Goal: Task Accomplishment & Management: Manage account settings

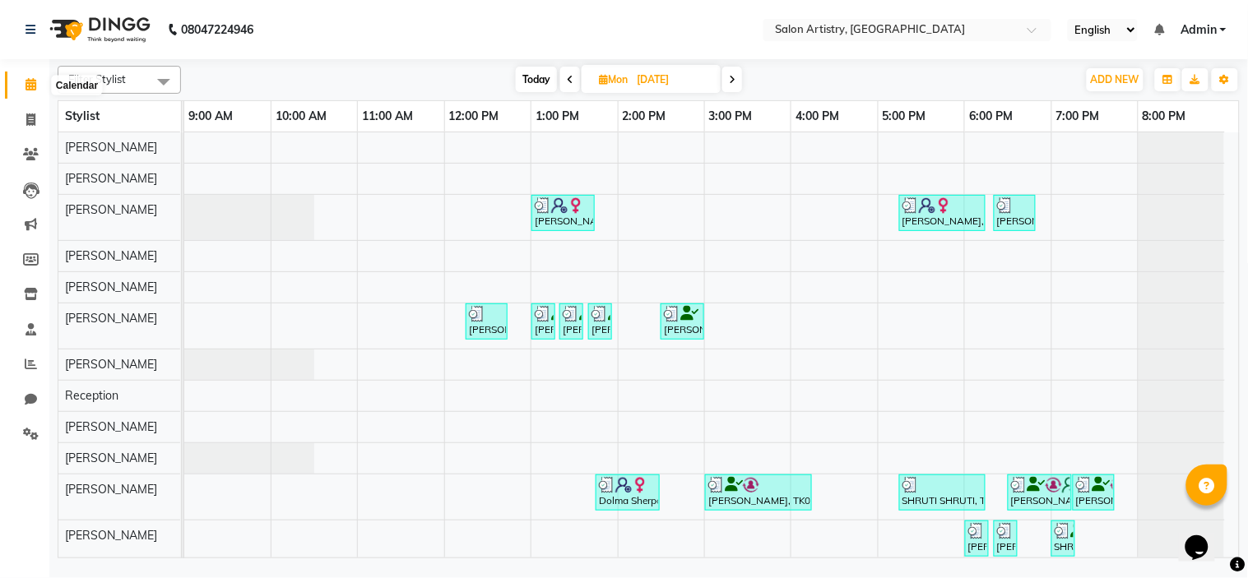
click at [37, 89] on span at bounding box center [30, 85] width 29 height 19
click at [30, 116] on icon at bounding box center [30, 120] width 9 height 12
select select "service"
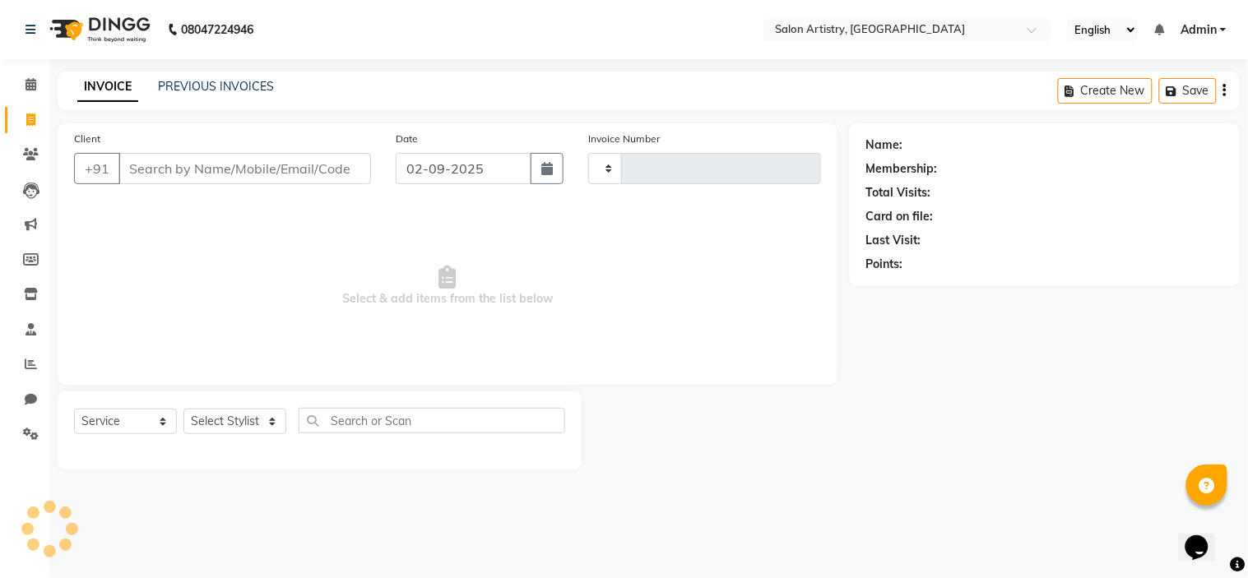
click at [30, 116] on icon at bounding box center [30, 120] width 9 height 12
select select "service"
type input "2258"
select select "8285"
click at [28, 81] on icon at bounding box center [31, 84] width 11 height 12
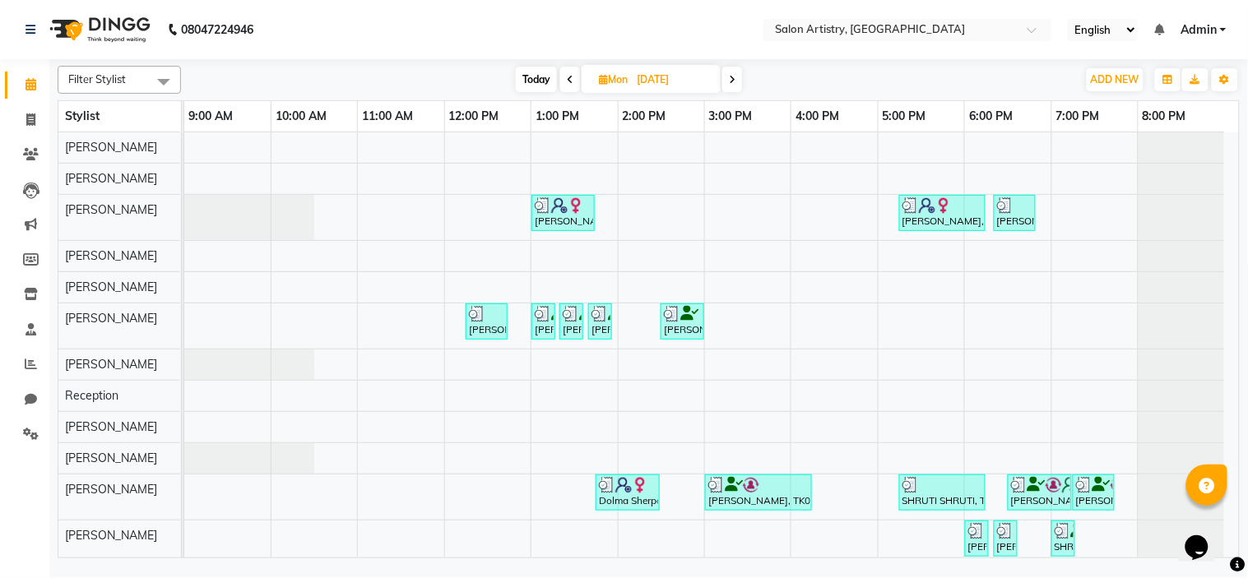
click at [734, 78] on icon at bounding box center [732, 80] width 7 height 10
type input "02-09-2025"
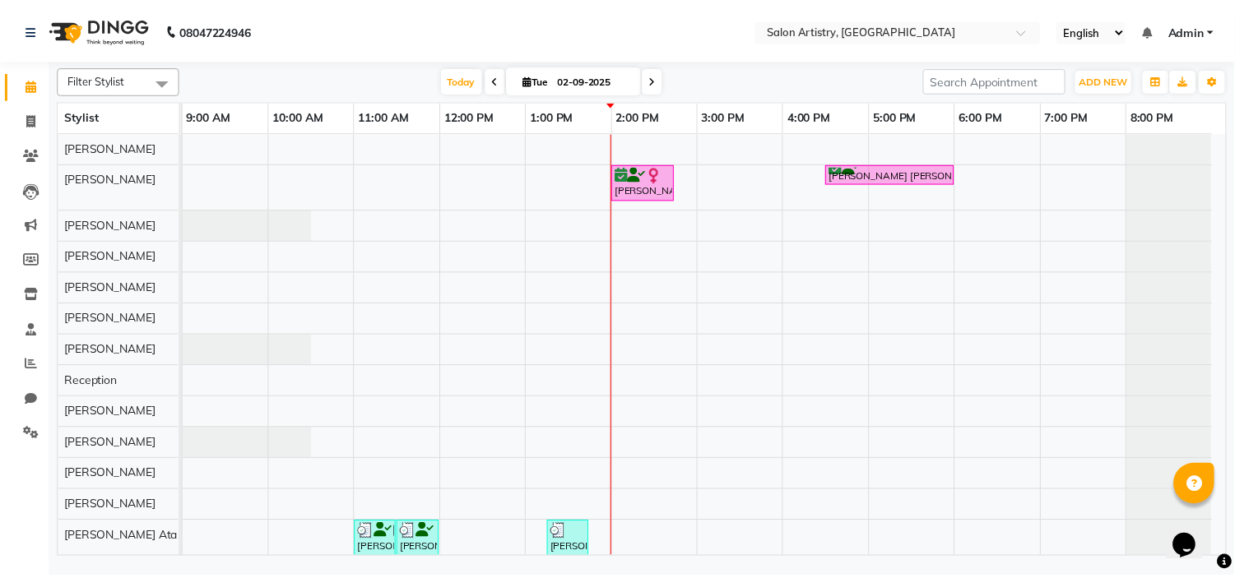
scroll to position [120, 0]
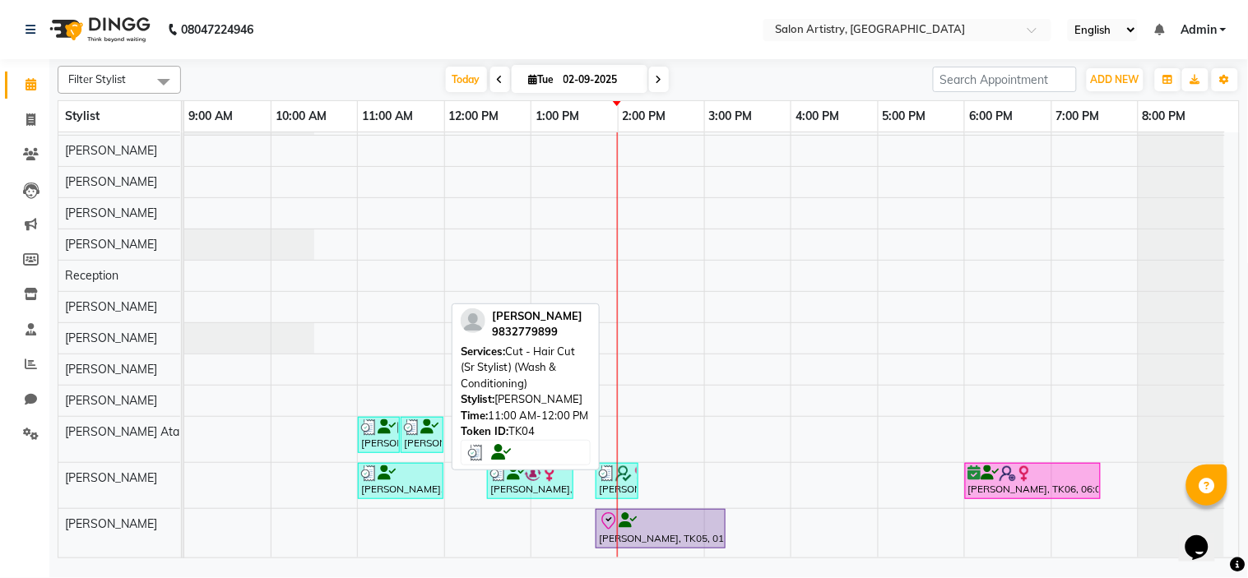
click at [415, 467] on div "[PERSON_NAME], TK04, 11:00 AM-12:00 PM, Cut - Hair Cut (Sr Stylist) (Wash & Con…" at bounding box center [401, 481] width 82 height 31
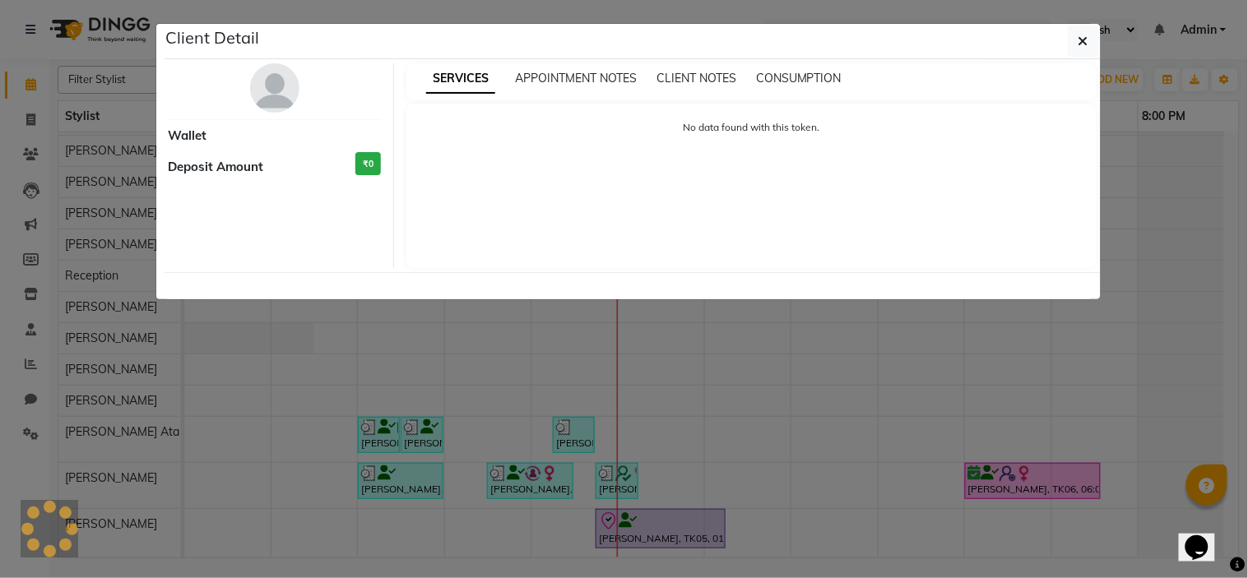
select select "3"
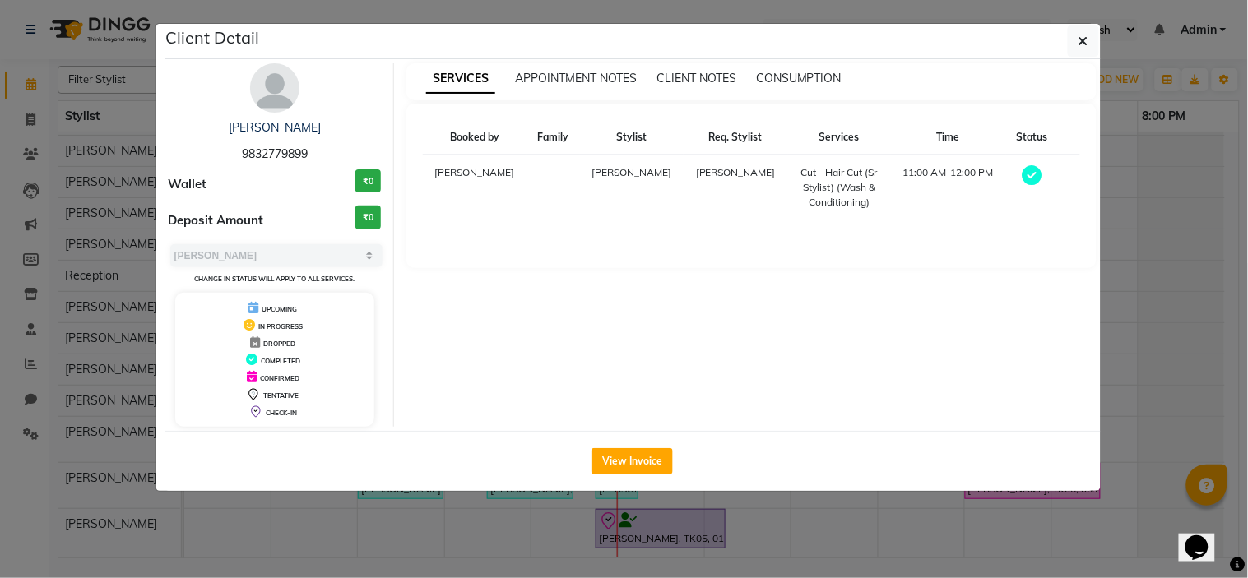
click at [267, 89] on img at bounding box center [274, 87] width 49 height 49
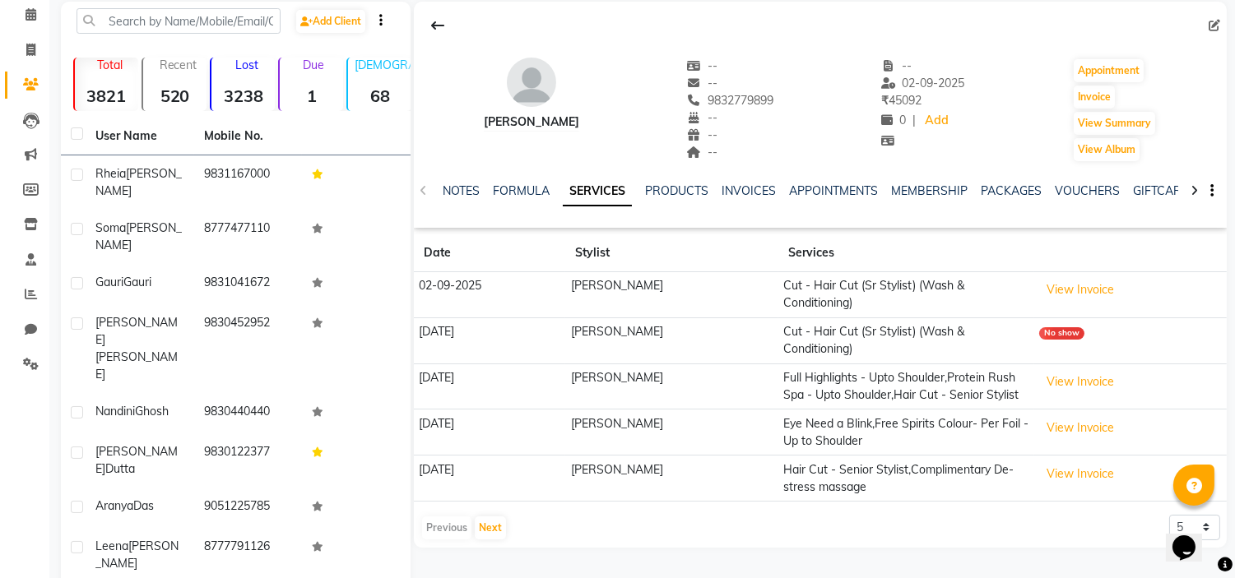
scroll to position [72, 0]
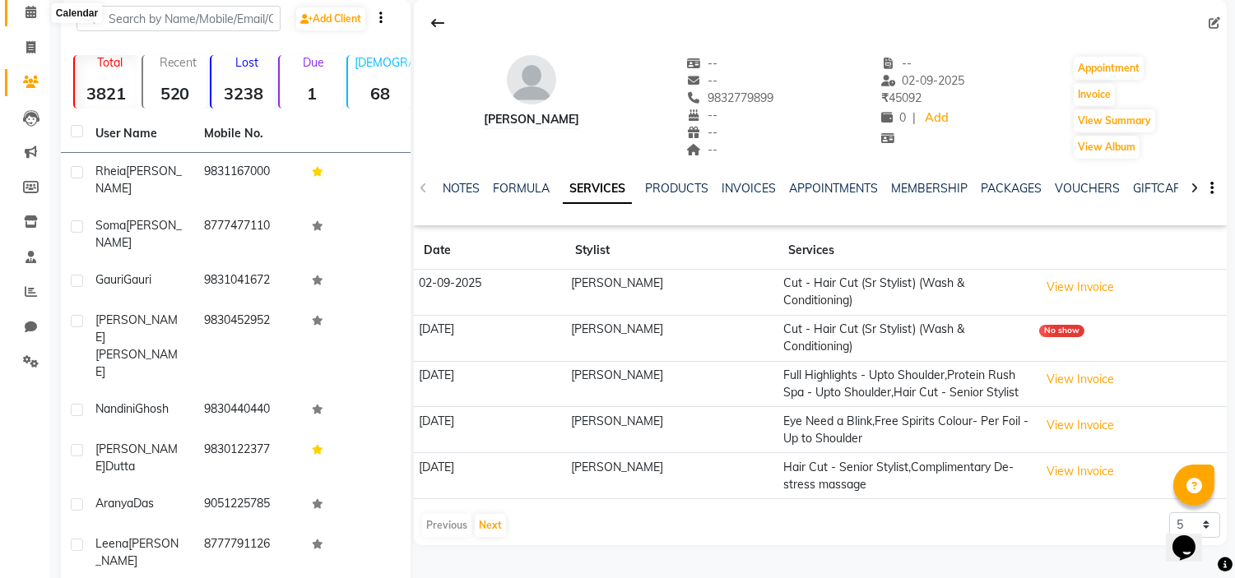
click at [23, 19] on span at bounding box center [30, 12] width 29 height 19
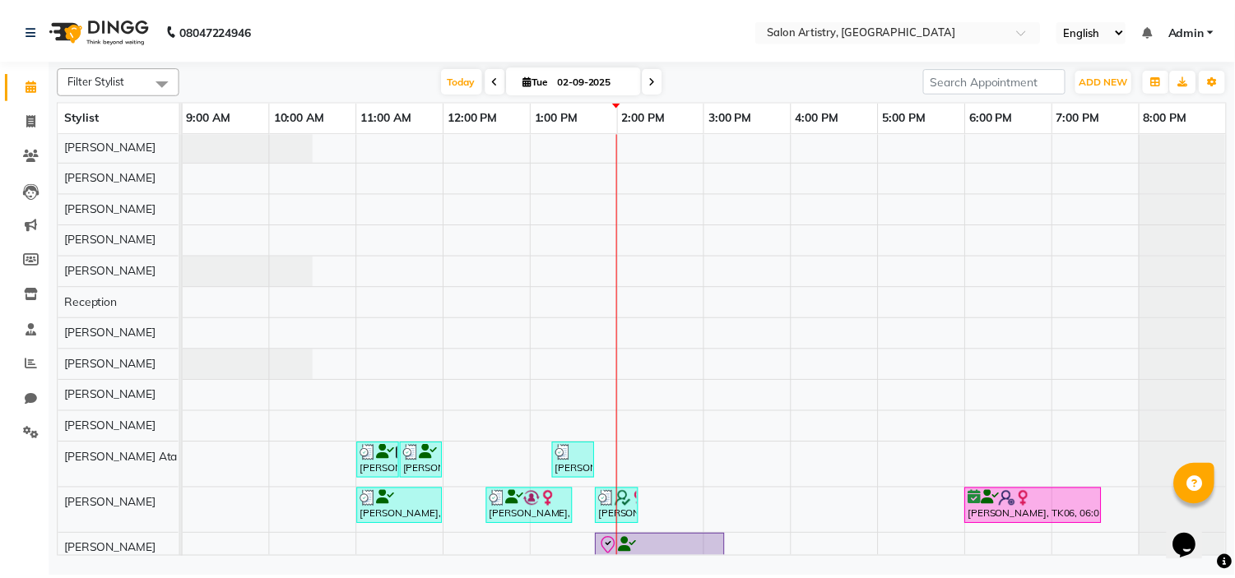
scroll to position [107, 0]
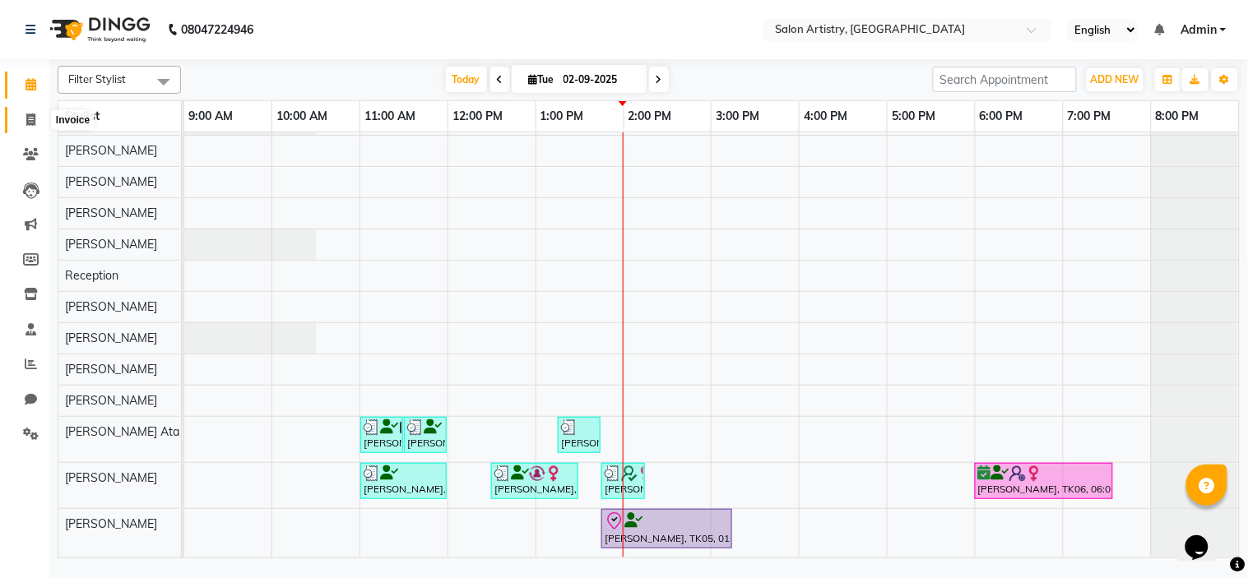
click at [30, 116] on icon at bounding box center [30, 120] width 9 height 12
select select "service"
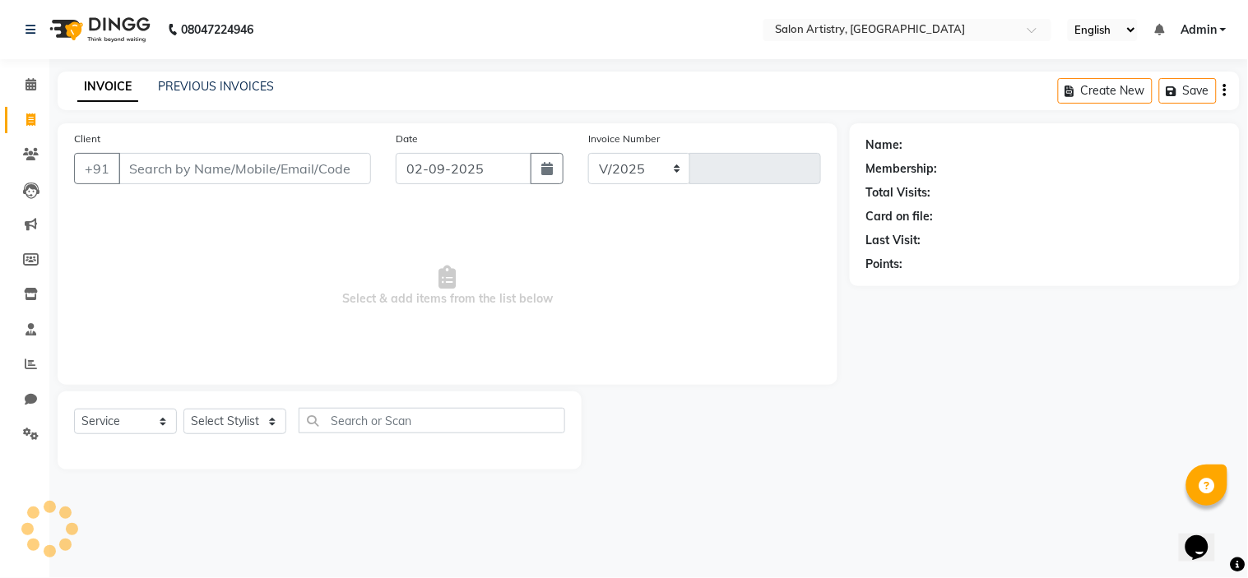
select select "8285"
type input "2258"
click at [216, 86] on link "PREVIOUS INVOICES" at bounding box center [216, 86] width 116 height 15
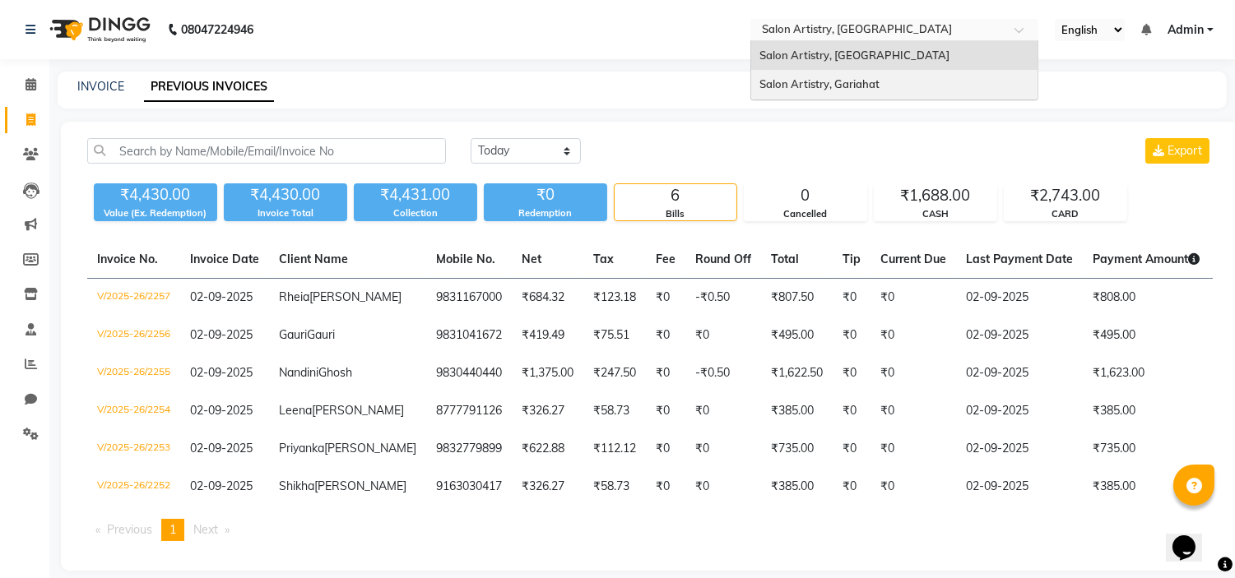
drag, startPoint x: 976, startPoint y: 31, endPoint x: 854, endPoint y: 88, distance: 134.3
click at [854, 41] on ng-select "Select Location × Salon Artistry, [GEOGRAPHIC_DATA], [GEOGRAPHIC_DATA] Salon Ar…" at bounding box center [894, 30] width 288 height 22
click at [854, 88] on span "Salon Artistry, Gariahat" at bounding box center [819, 83] width 120 height 13
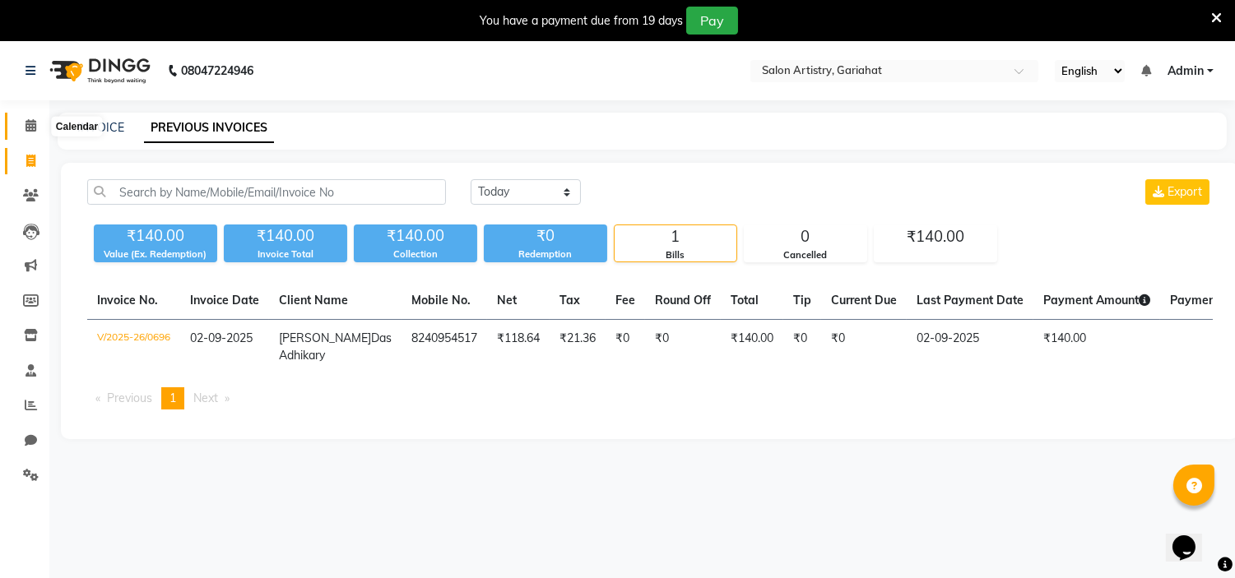
click at [28, 125] on icon at bounding box center [31, 125] width 11 height 12
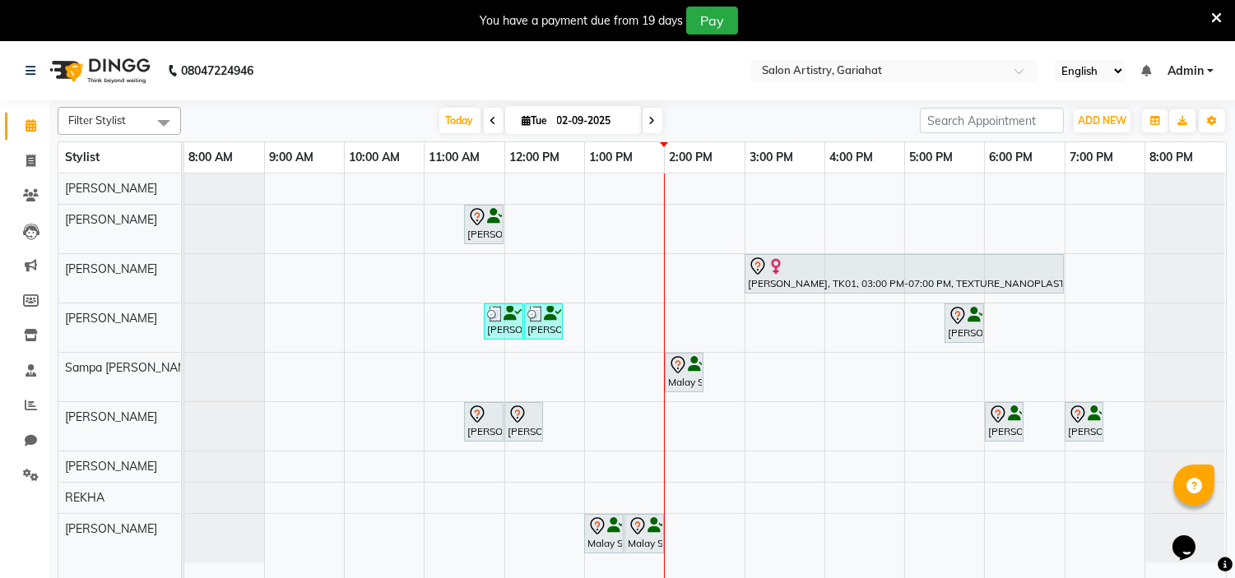
scroll to position [41, 0]
